Goal: Complete application form

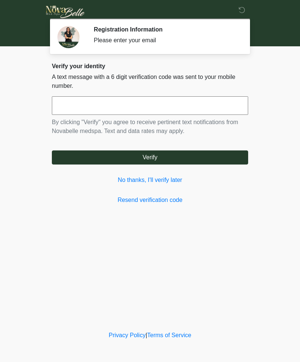
click at [195, 109] on input "text" at bounding box center [150, 105] width 197 height 19
type input "******"
click at [174, 158] on button "Verify" at bounding box center [150, 158] width 197 height 14
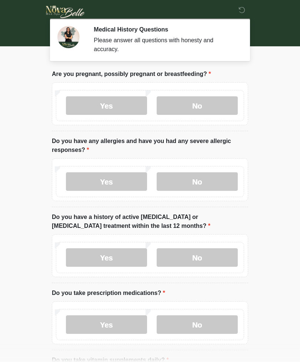
click at [204, 105] on label "No" at bounding box center [197, 105] width 81 height 19
click at [124, 184] on label "Yes" at bounding box center [106, 181] width 81 height 19
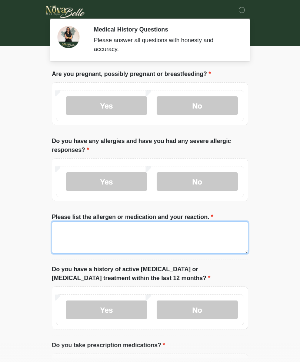
click at [154, 234] on textarea "Please list the allergen or medication and your reaction." at bounding box center [150, 238] width 197 height 32
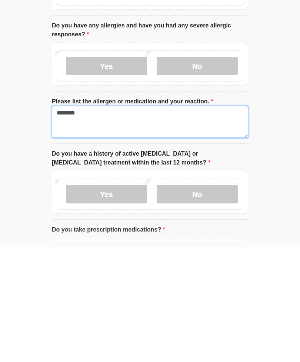
type textarea "********"
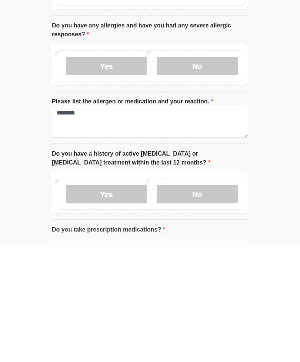
click at [90, 301] on label "Yes" at bounding box center [106, 310] width 81 height 19
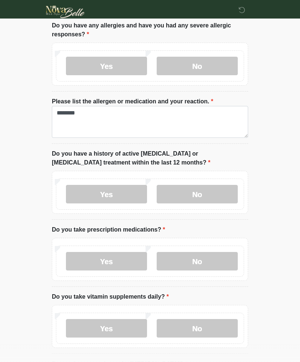
click at [95, 198] on label "Yes" at bounding box center [106, 194] width 81 height 19
click at [92, 266] on label "Yes" at bounding box center [106, 261] width 81 height 19
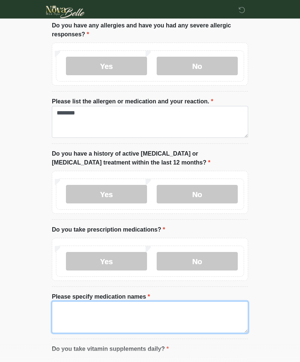
click at [142, 313] on textarea "Please specify medication names" at bounding box center [150, 318] width 197 height 32
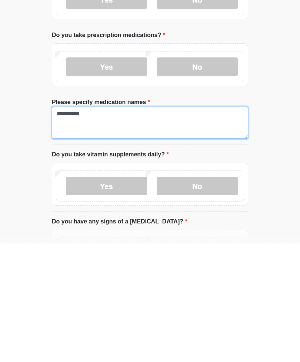
type textarea "*********"
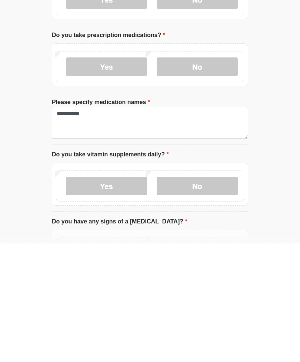
click at [216, 296] on label "No" at bounding box center [197, 305] width 81 height 19
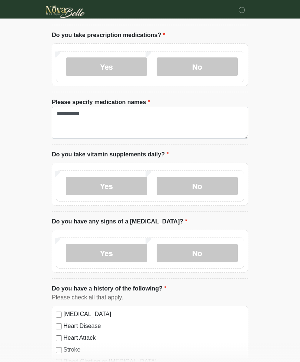
click at [89, 255] on label "Yes" at bounding box center [106, 253] width 81 height 19
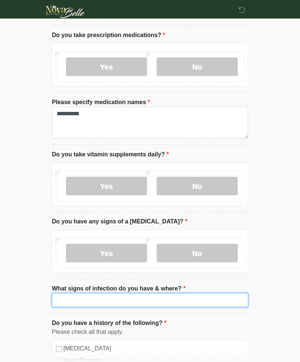
click at [156, 301] on input "What signs of infection do you have & where?" at bounding box center [150, 300] width 197 height 14
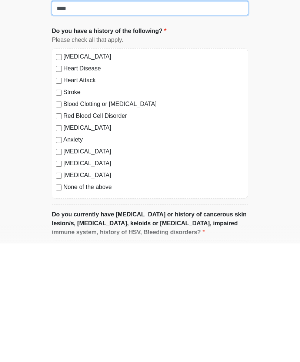
scroll to position [485, 0]
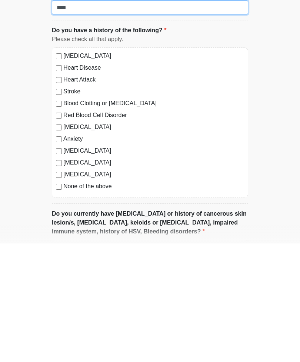
type input "****"
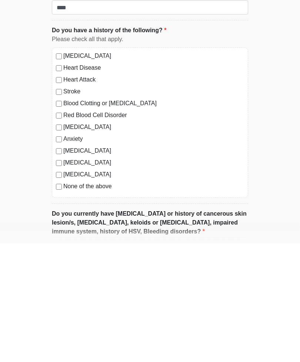
scroll to position [604, 0]
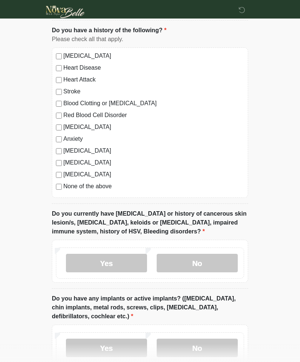
click at [203, 262] on label "No" at bounding box center [197, 263] width 81 height 19
click at [118, 342] on label "Yes" at bounding box center [106, 348] width 81 height 19
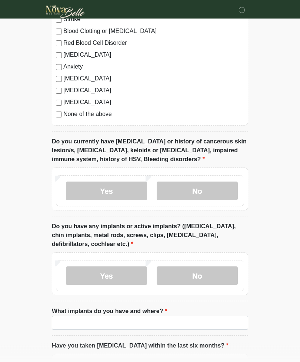
scroll to position [678, 0]
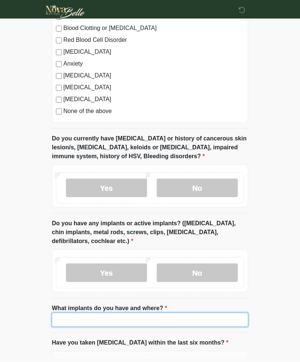
click at [158, 320] on input "What implants do you have and where?" at bounding box center [150, 320] width 197 height 14
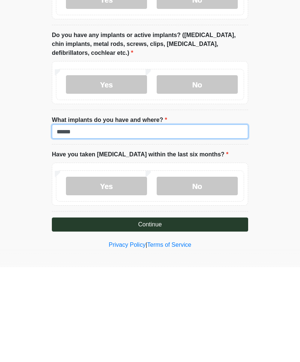
scroll to position [774, 0]
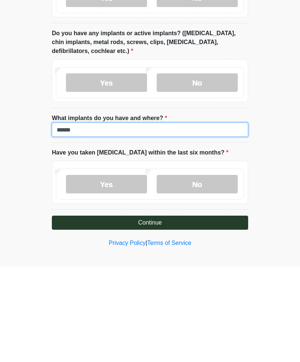
type input "******"
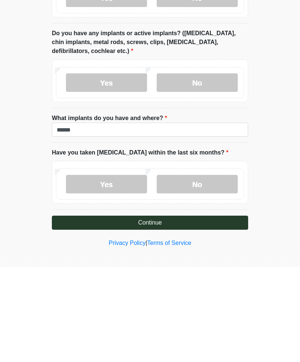
click at [198, 270] on label "No" at bounding box center [197, 279] width 81 height 19
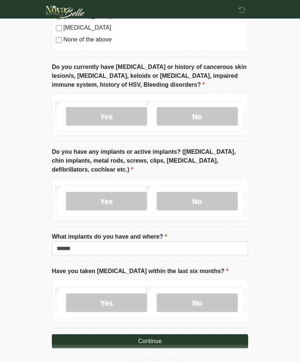
click at [178, 339] on button "Continue" at bounding box center [150, 342] width 197 height 14
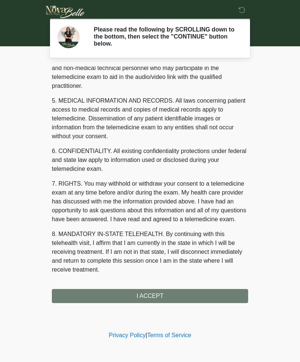
scroll to position [216, 0]
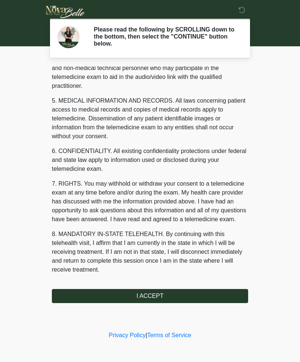
click at [210, 297] on button "I ACCEPT" at bounding box center [150, 296] width 197 height 14
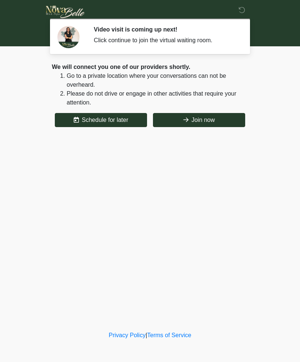
click at [205, 115] on button "Join now" at bounding box center [199, 120] width 92 height 14
